Goal: Use online tool/utility

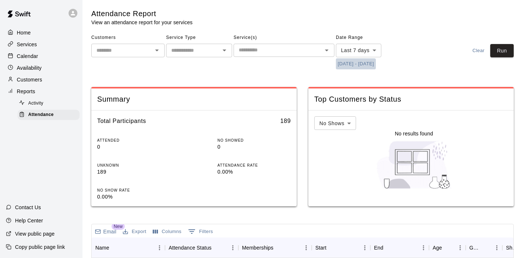
click at [364, 69] on button "[DATE] - [DATE]" at bounding box center [356, 63] width 40 height 11
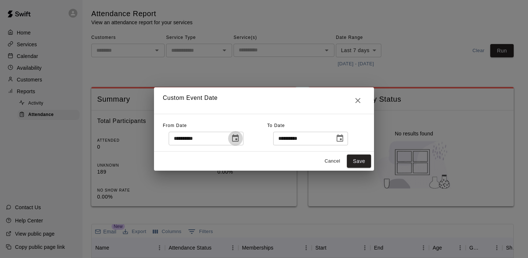
click at [236, 142] on icon "Choose date, selected date is Sep 4, 2025" at bounding box center [235, 138] width 9 height 9
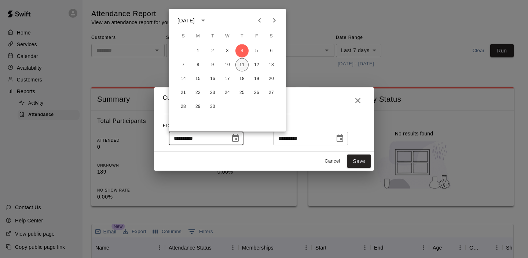
click at [242, 70] on button "11" at bounding box center [241, 64] width 13 height 13
type input "**********"
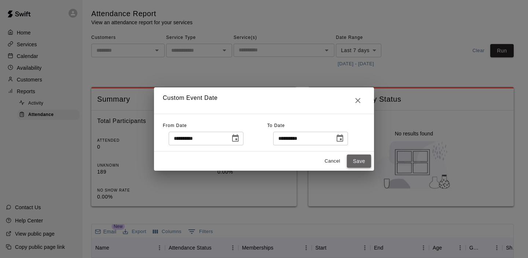
click at [352, 157] on button "Save" at bounding box center [359, 161] width 24 height 14
type input "******"
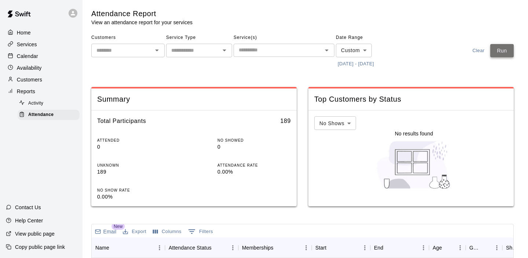
click at [505, 44] on button "Run" at bounding box center [501, 51] width 23 height 14
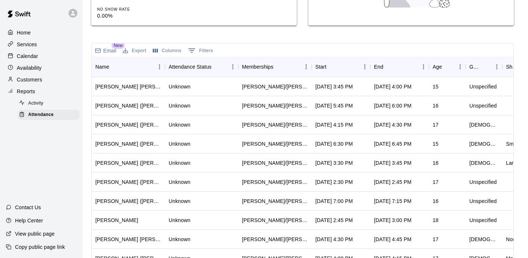
scroll to position [189, 0]
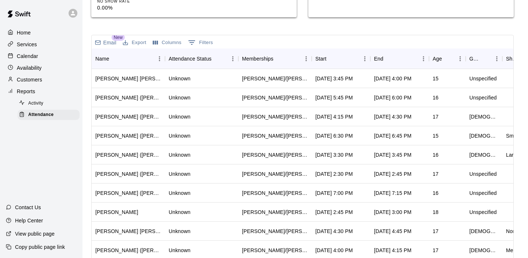
click at [342, 41] on div "Email New Export Columns 0 Filters" at bounding box center [303, 41] width 422 height 13
click at [342, 49] on div "Start" at bounding box center [337, 58] width 44 height 21
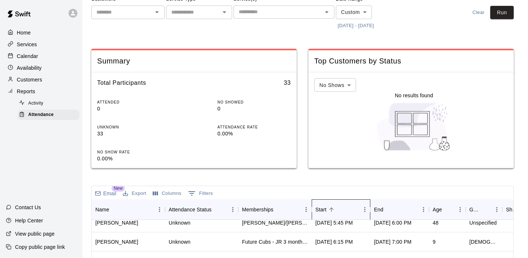
scroll to position [0, 0]
